Goal: Use online tool/utility: Utilize a website feature to perform a specific function

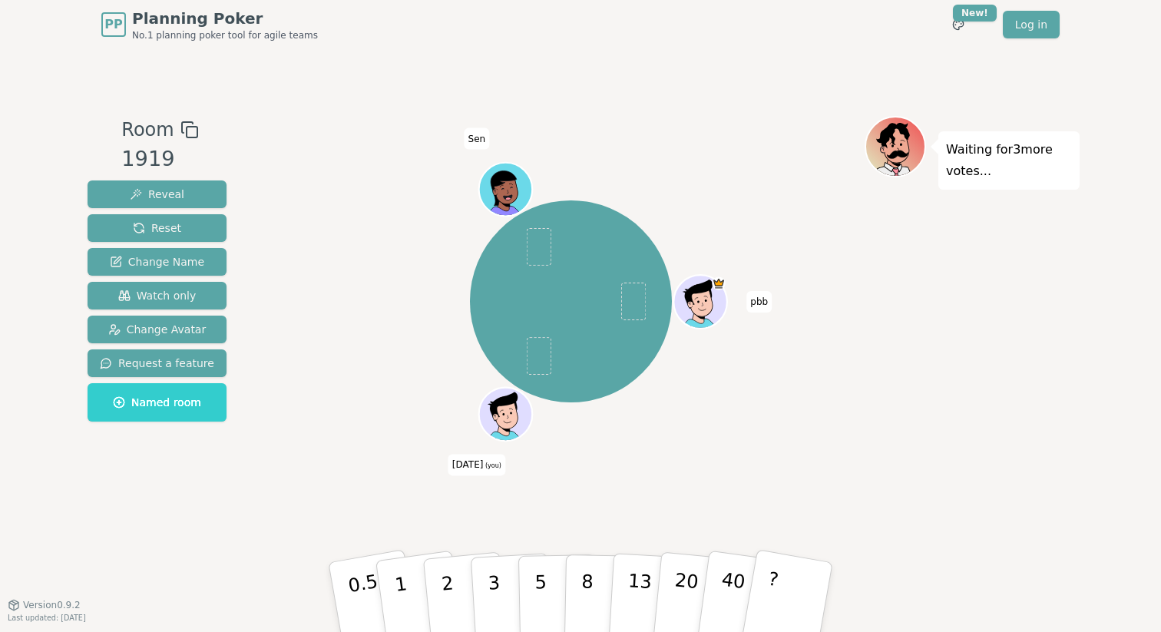
click at [487, 454] on span "[DATE] (you)" at bounding box center [476, 464] width 57 height 21
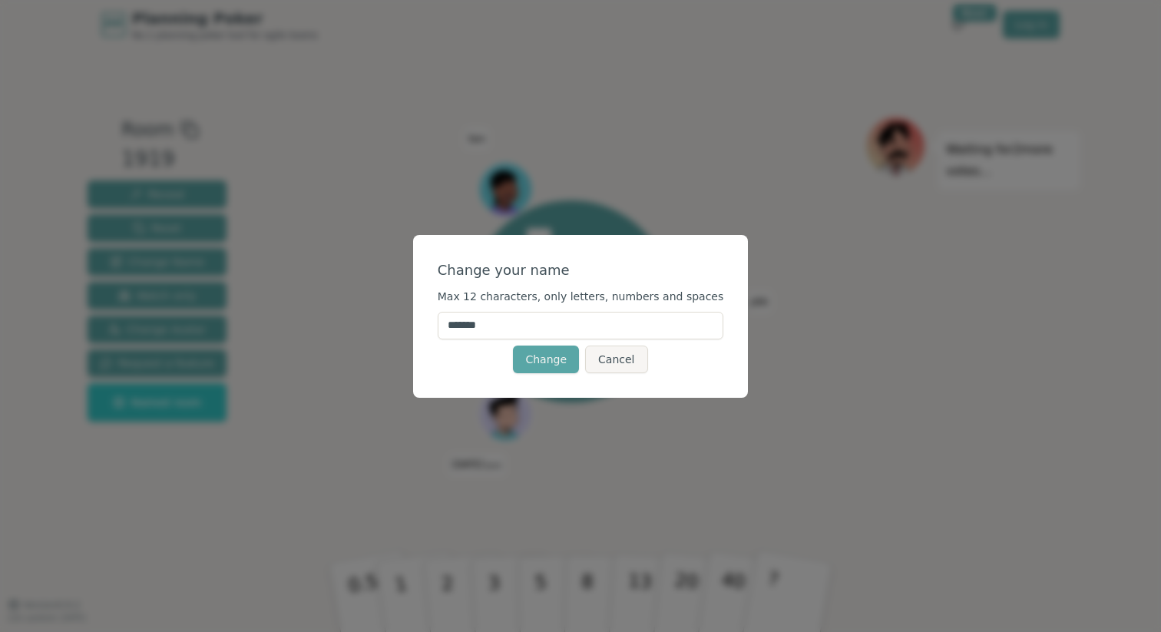
drag, startPoint x: 530, startPoint y: 325, endPoint x: 437, endPoint y: 305, distance: 95.6
click at [437, 305] on div "Change your name Max 12 characters, only letters, numbers and spaces ******* Ch…" at bounding box center [580, 316] width 335 height 163
type input "******"
click button "Change" at bounding box center [546, 359] width 66 height 28
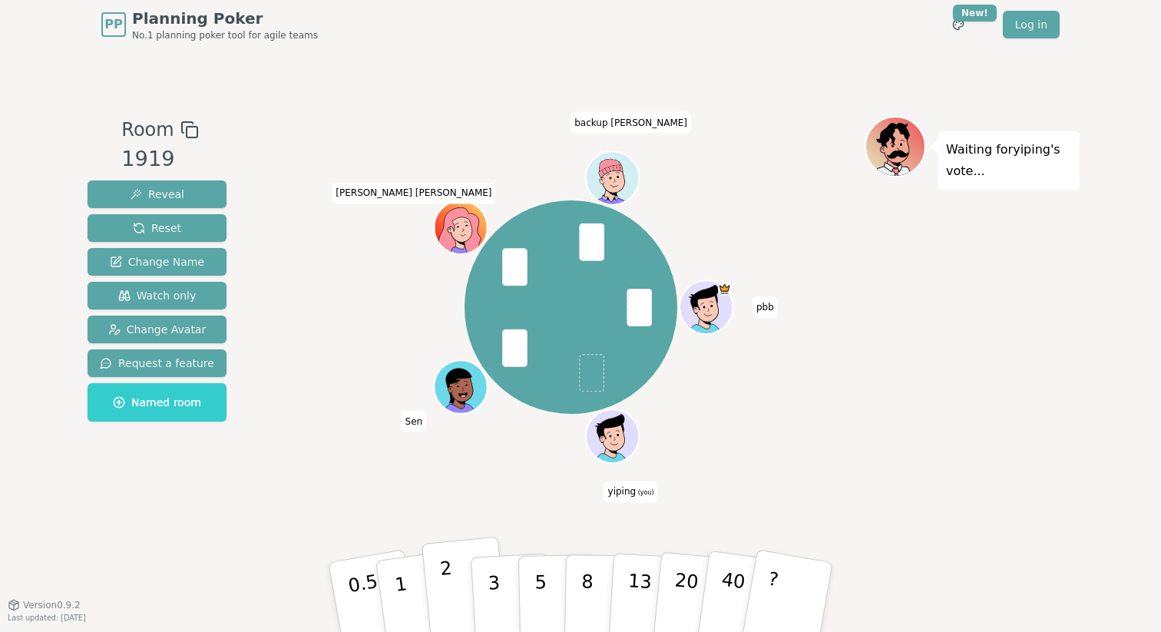
click at [447, 601] on p "2" at bounding box center [449, 599] width 20 height 84
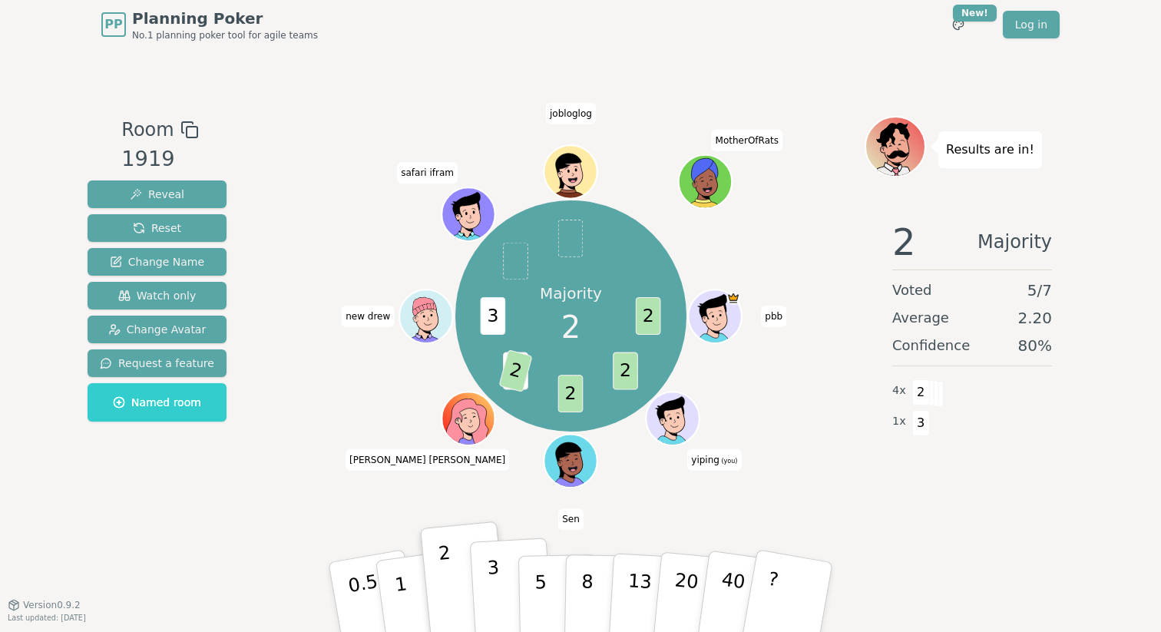
click at [503, 605] on button "3" at bounding box center [512, 597] width 84 height 120
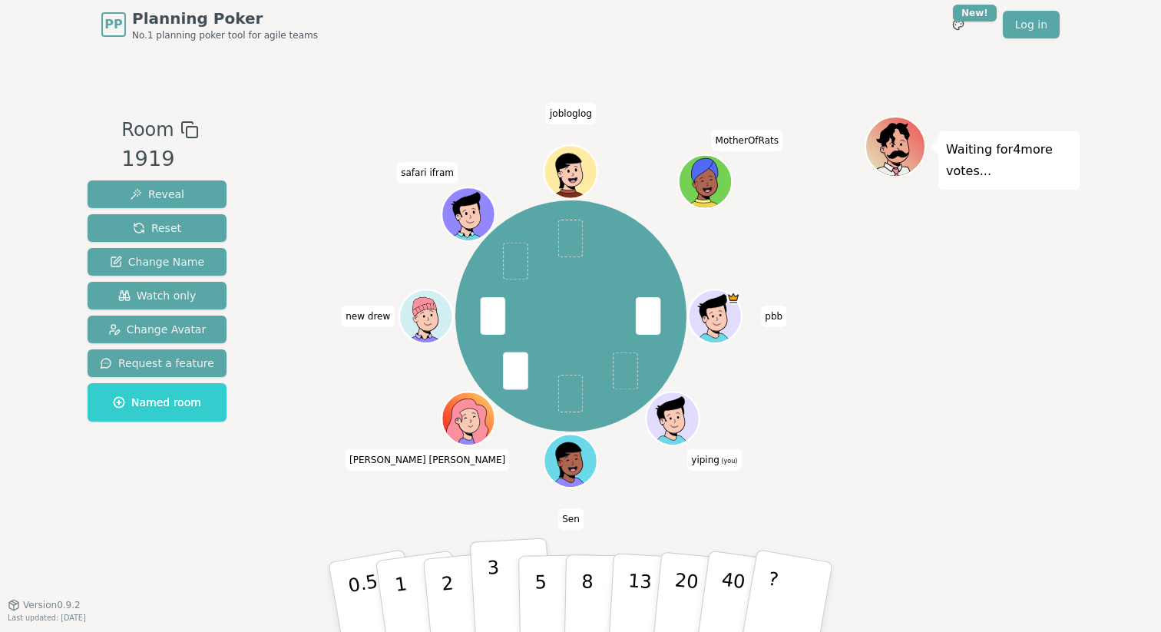
click at [485, 600] on button "3" at bounding box center [512, 597] width 84 height 120
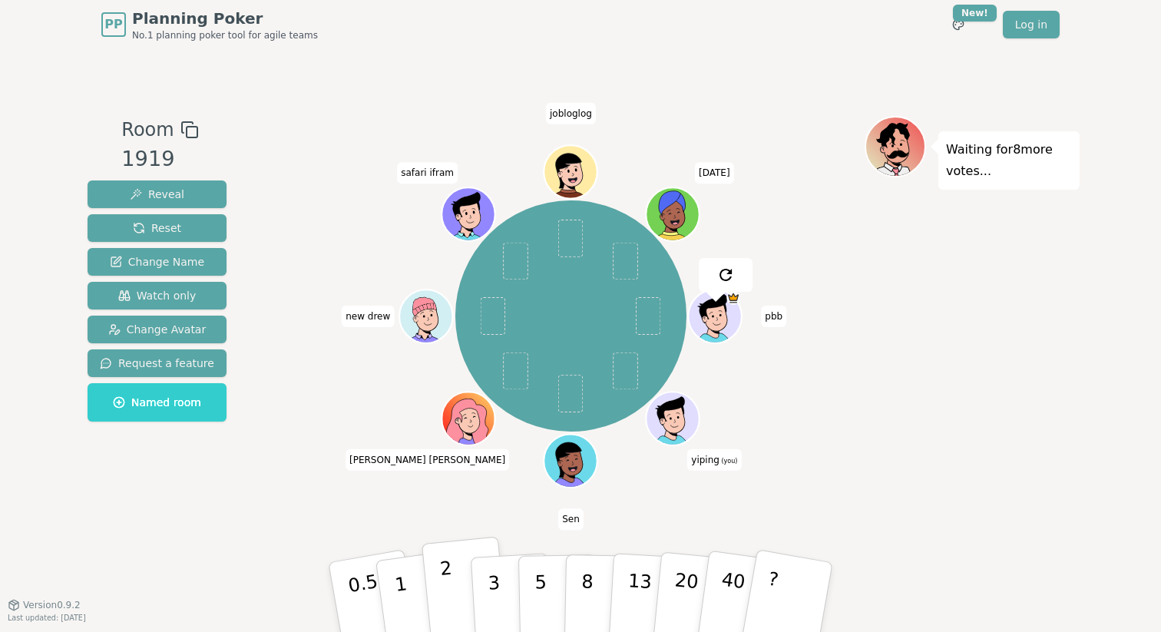
click at [462, 608] on button "2" at bounding box center [464, 598] width 87 height 122
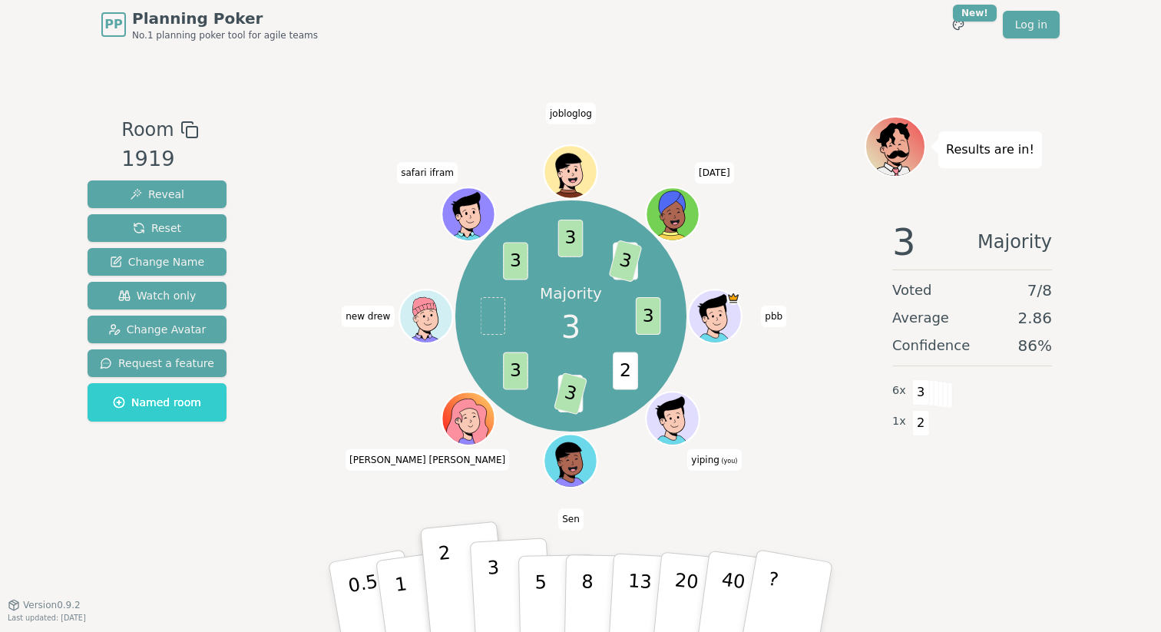
click at [490, 589] on p "3" at bounding box center [495, 598] width 17 height 84
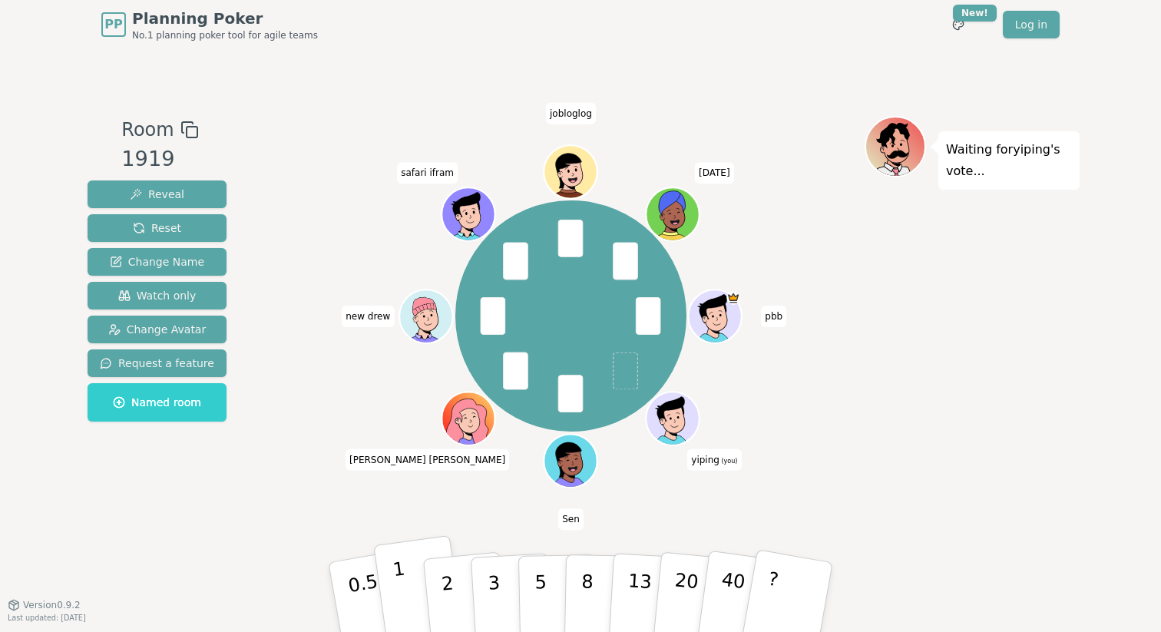
click at [411, 593] on button "1" at bounding box center [418, 597] width 91 height 124
click at [460, 600] on button "2" at bounding box center [464, 598] width 87 height 122
click at [537, 576] on p "5" at bounding box center [540, 597] width 13 height 83
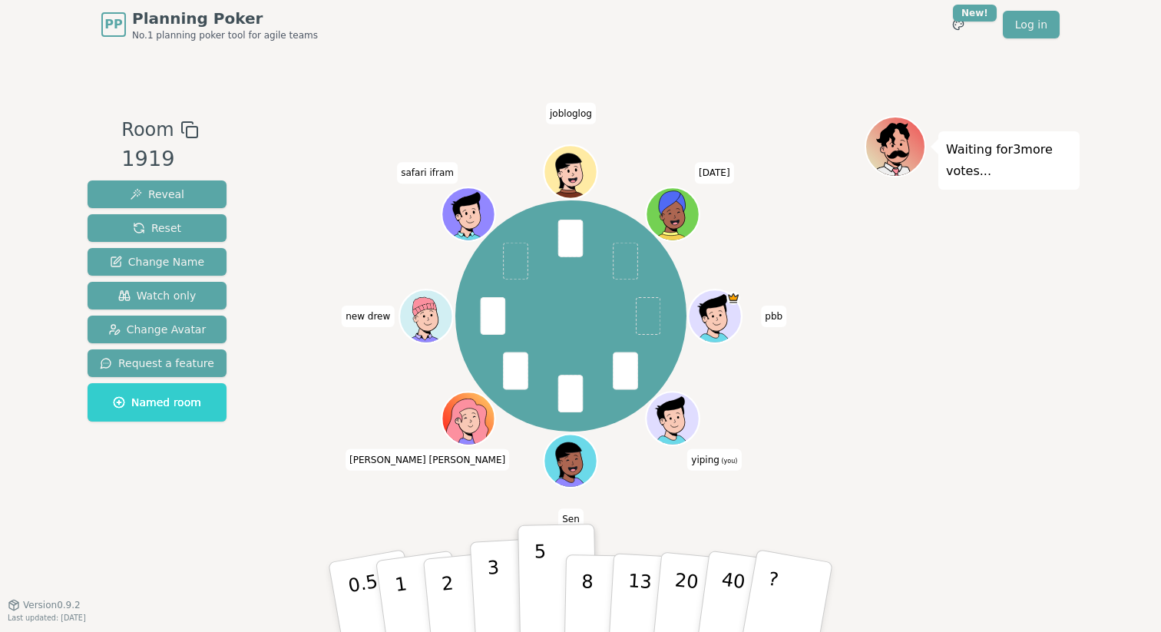
click at [509, 579] on button "3" at bounding box center [512, 597] width 84 height 120
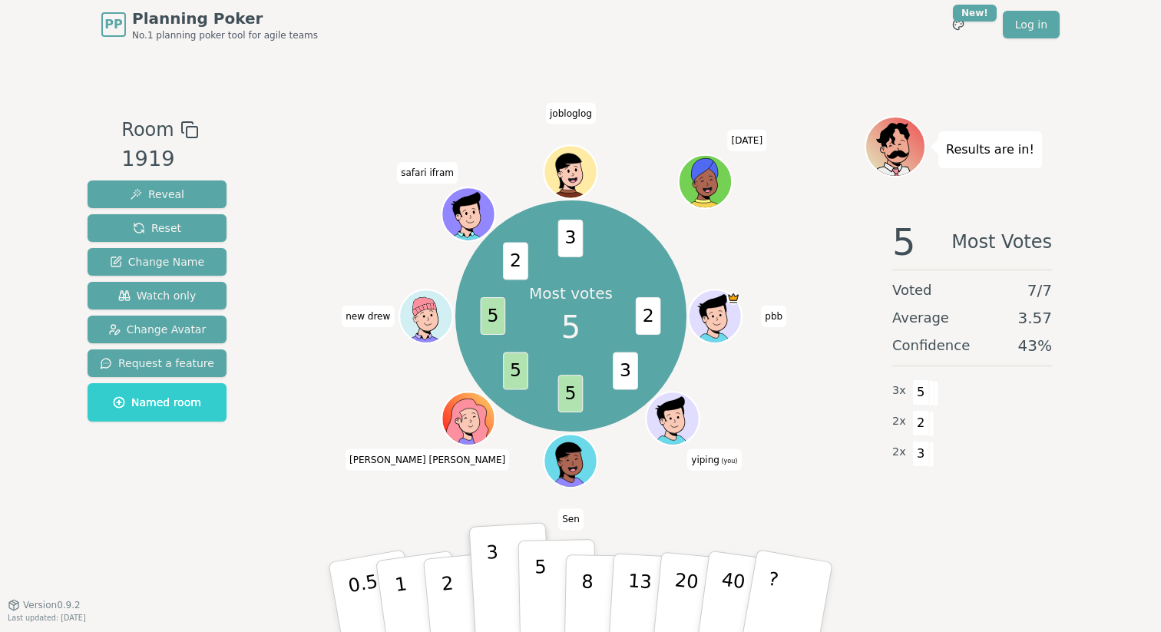
click at [558, 586] on button "5" at bounding box center [557, 597] width 79 height 117
